Goal: Use online tool/utility: Utilize a website feature to perform a specific function

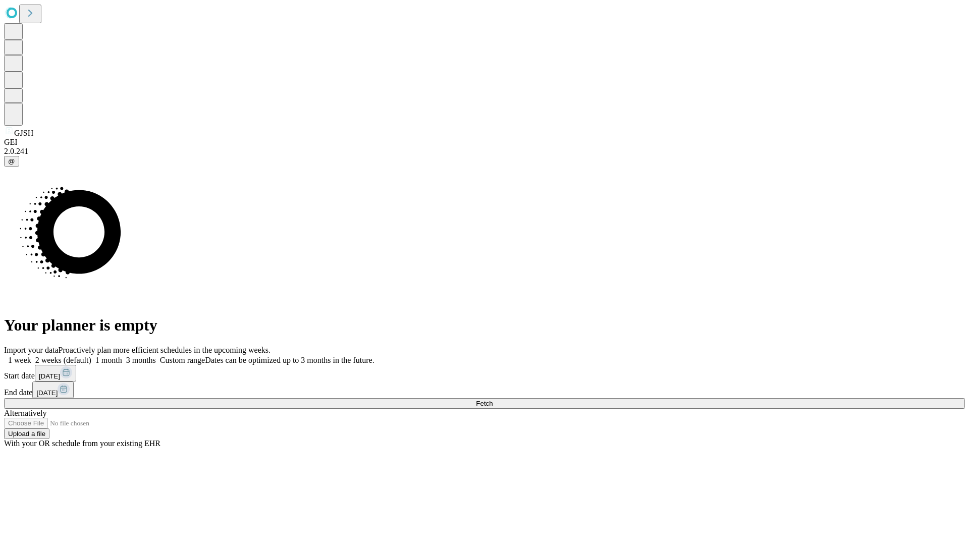
click at [782, 398] on button "Fetch" at bounding box center [484, 403] width 961 height 11
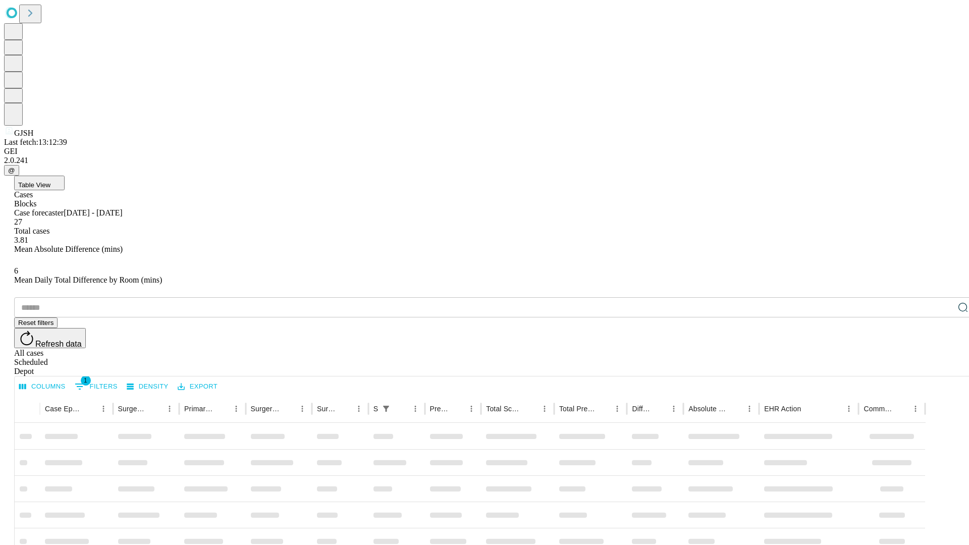
click at [50, 181] on span "Table View" at bounding box center [34, 185] width 32 height 8
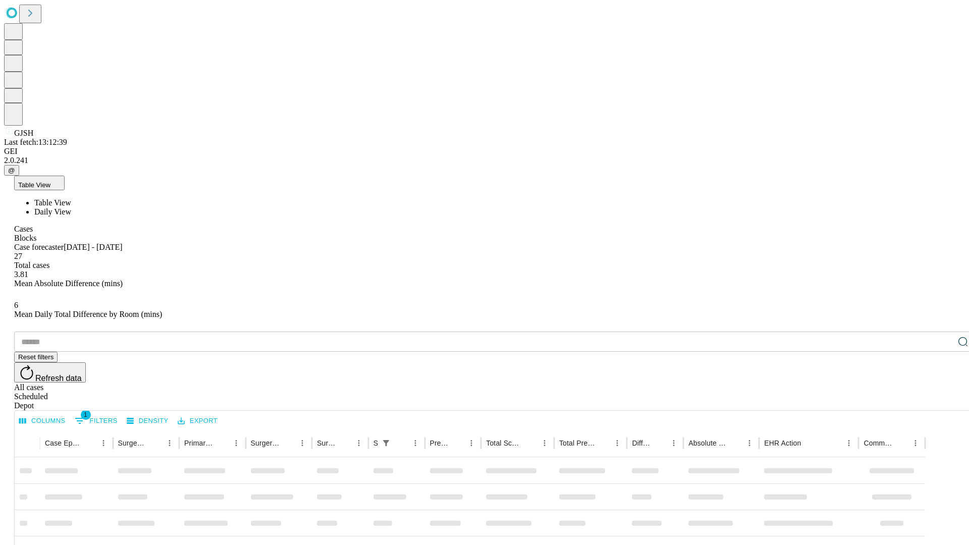
click at [71, 207] on span "Daily View" at bounding box center [52, 211] width 37 height 9
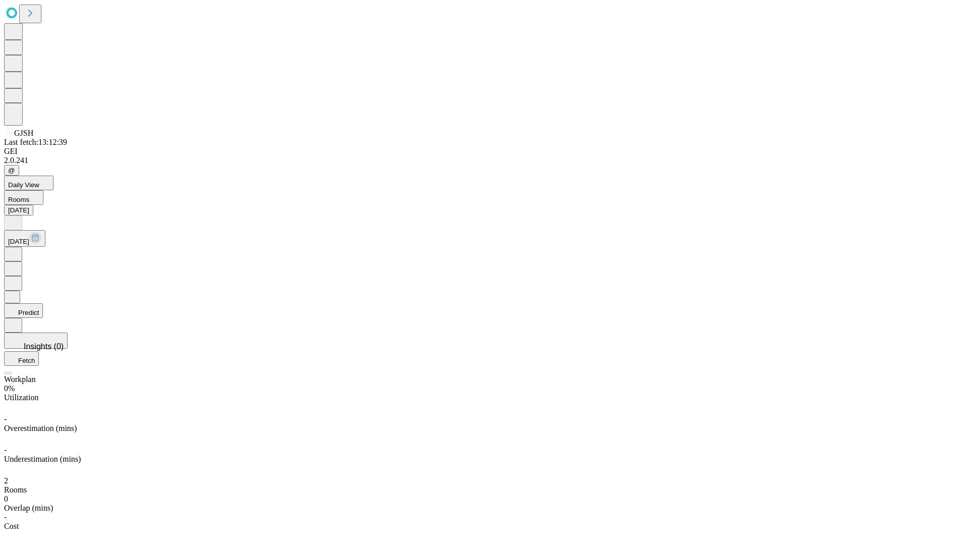
click at [43, 303] on button "Predict" at bounding box center [23, 310] width 39 height 15
